Goal: Subscribe to service/newsletter

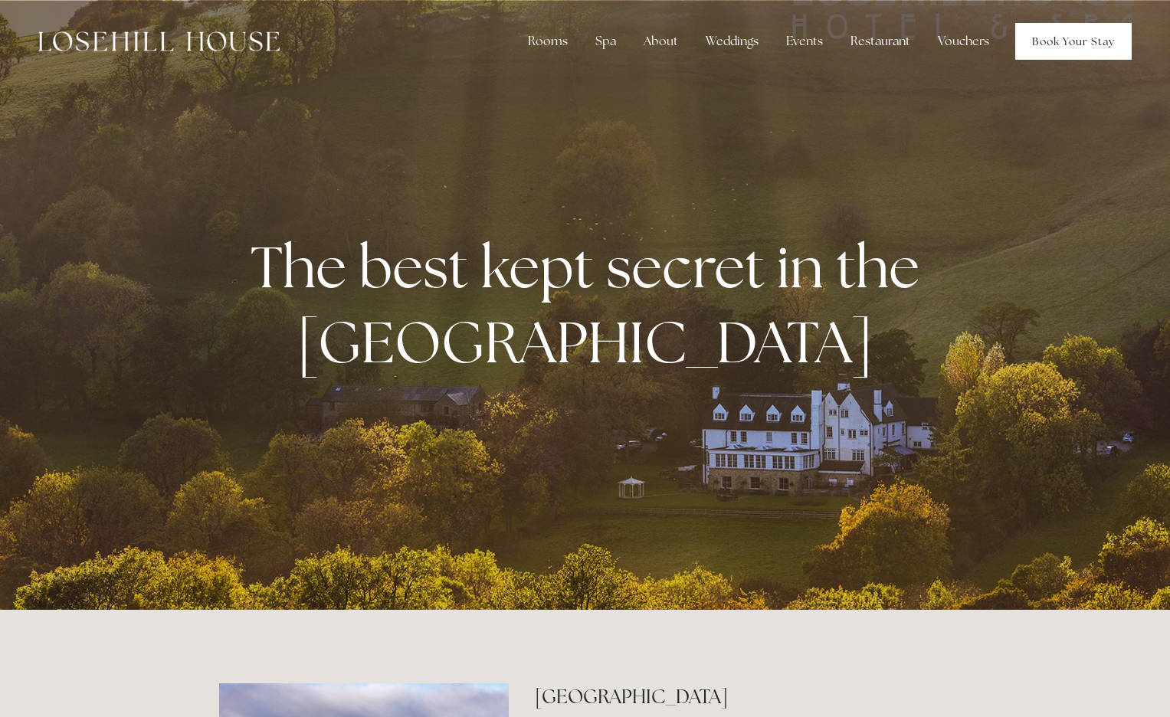
click at [1056, 39] on link "Book Your Stay" at bounding box center [1073, 41] width 116 height 37
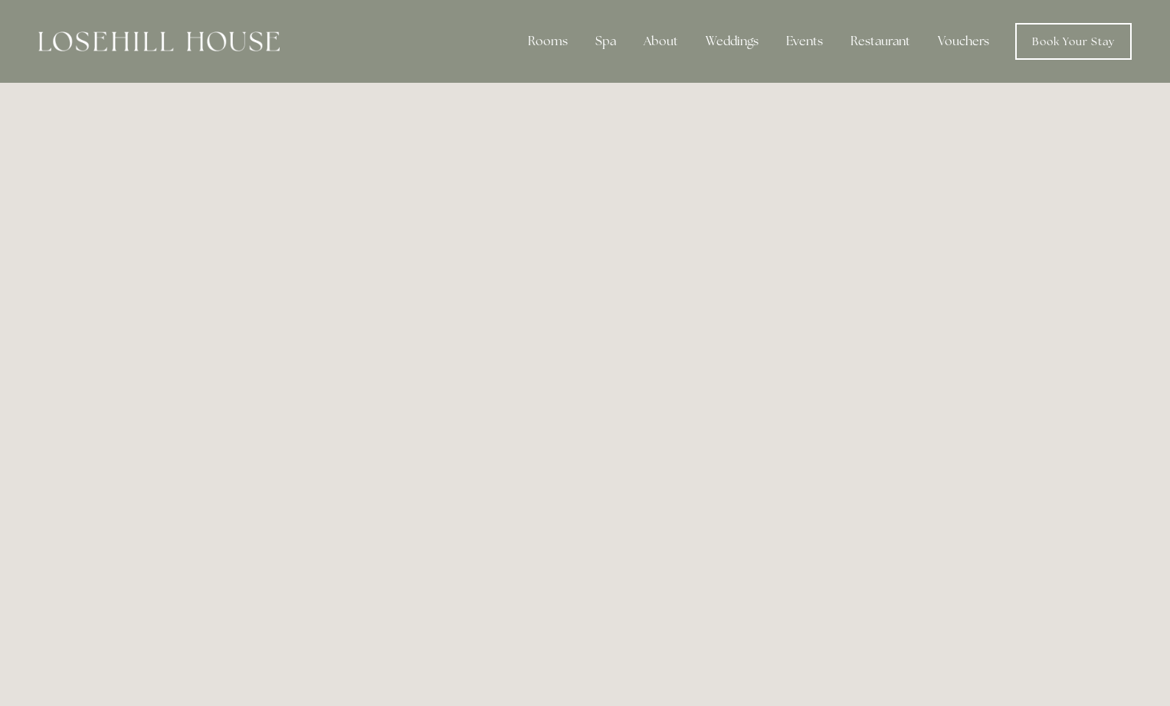
click at [162, 51] on div at bounding box center [158, 41] width 241 height 37
click at [174, 40] on img at bounding box center [158, 41] width 241 height 20
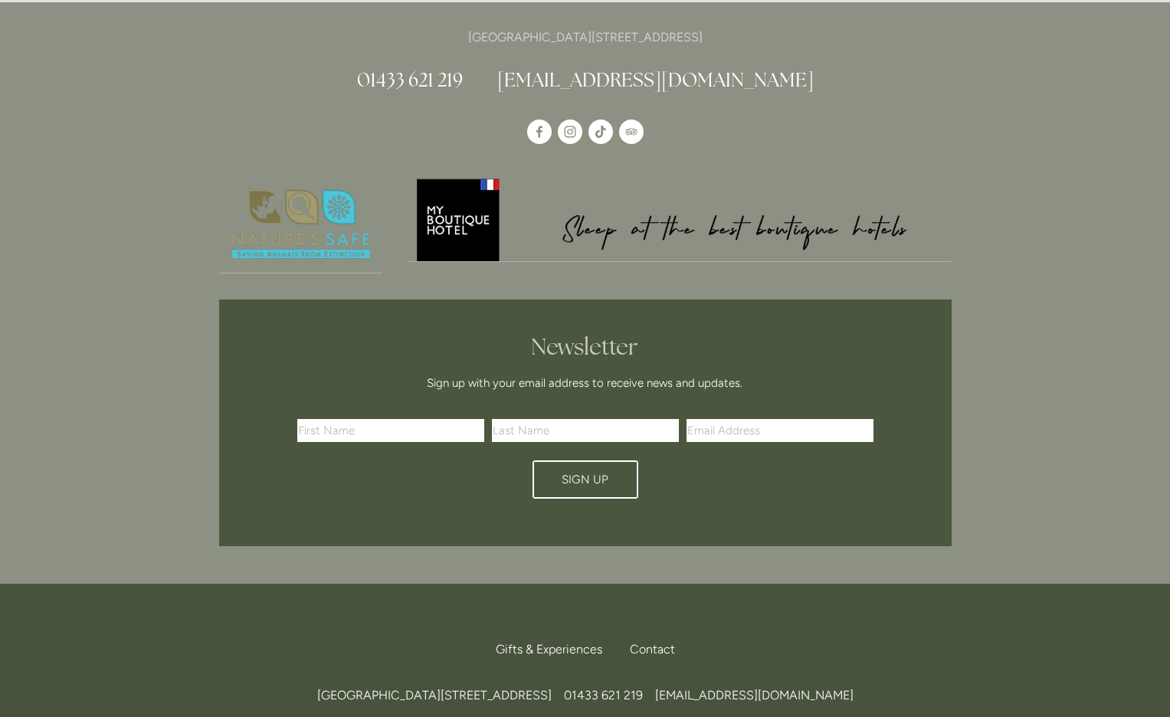
scroll to position [4443, 0]
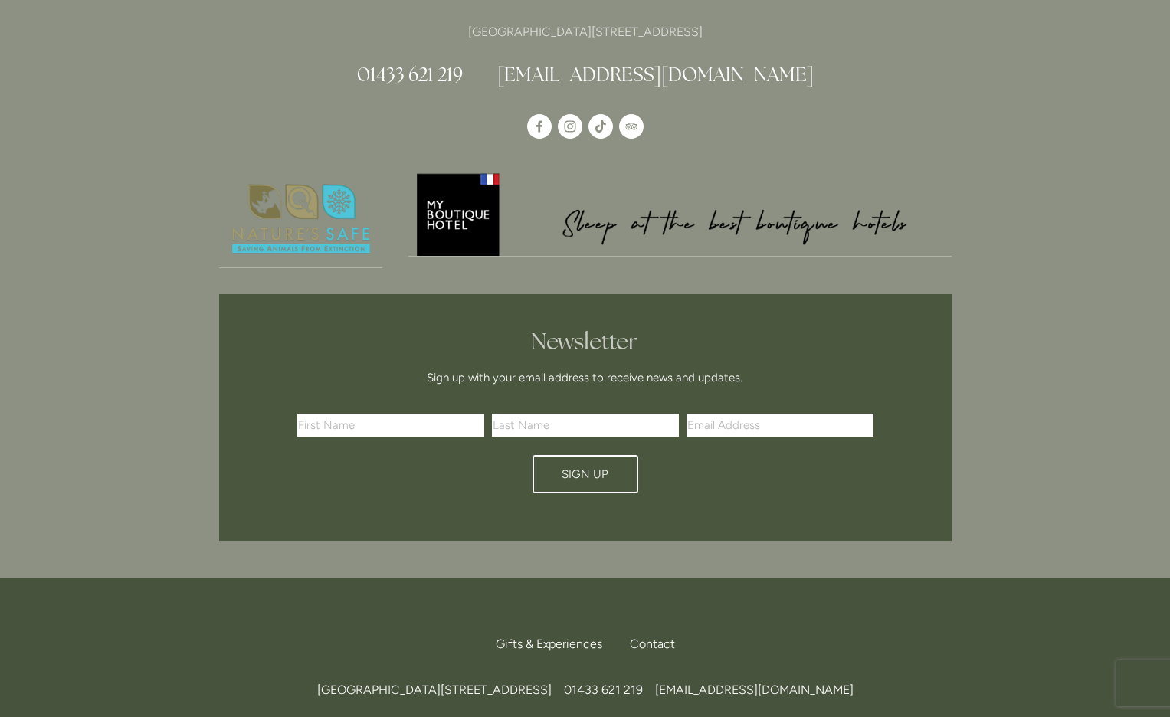
click at [348, 414] on input "text" at bounding box center [390, 425] width 187 height 23
type input "Ed"
type input "Wortley"
type input "edwortley@yahoo.co.uk"
click at [601, 467] on span "Sign Up" at bounding box center [585, 474] width 47 height 14
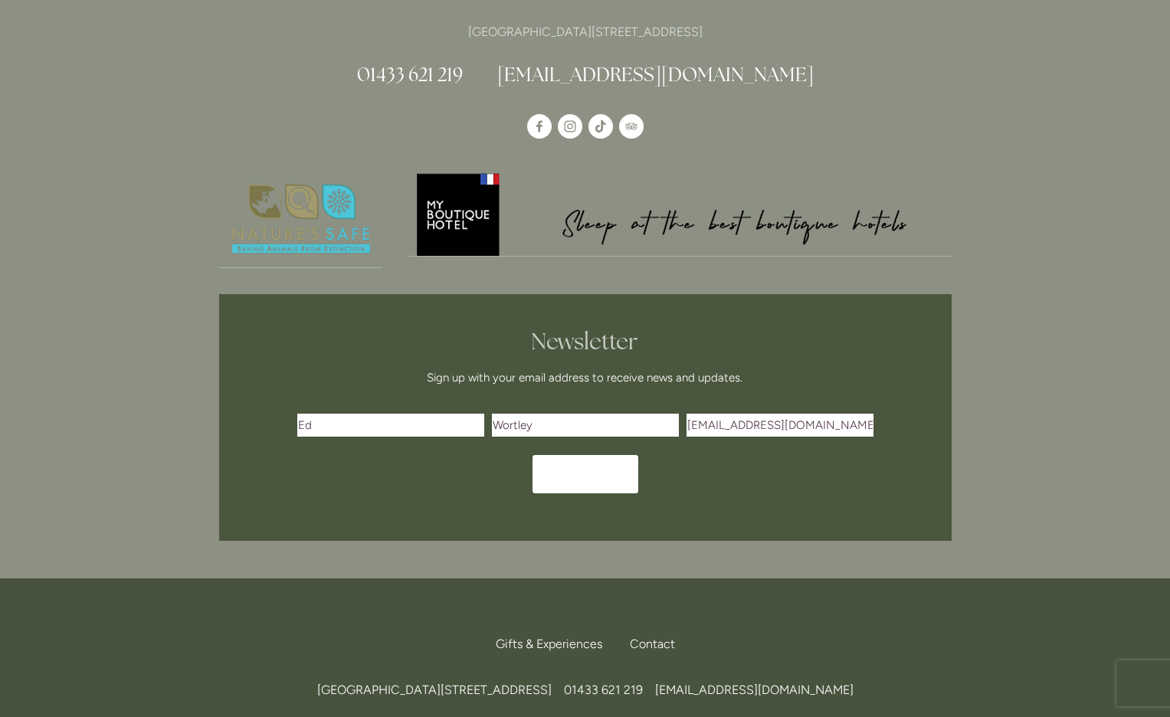
scroll to position [4397, 0]
